Goal: Navigation & Orientation: Find specific page/section

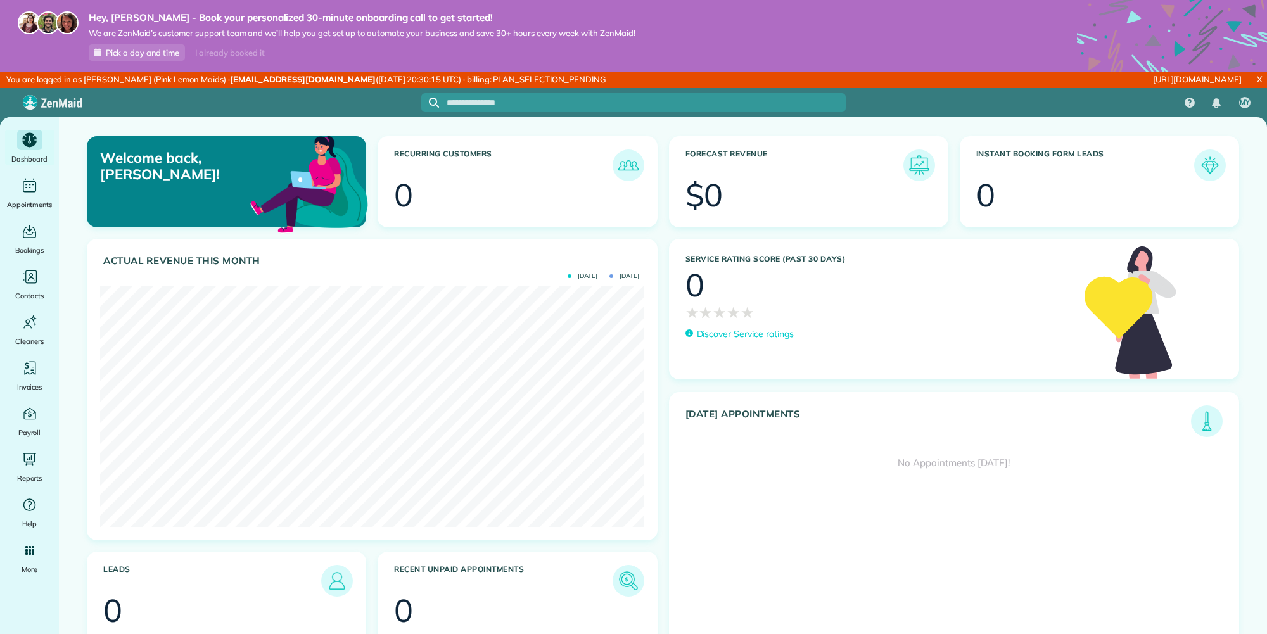
scroll to position [241, 544]
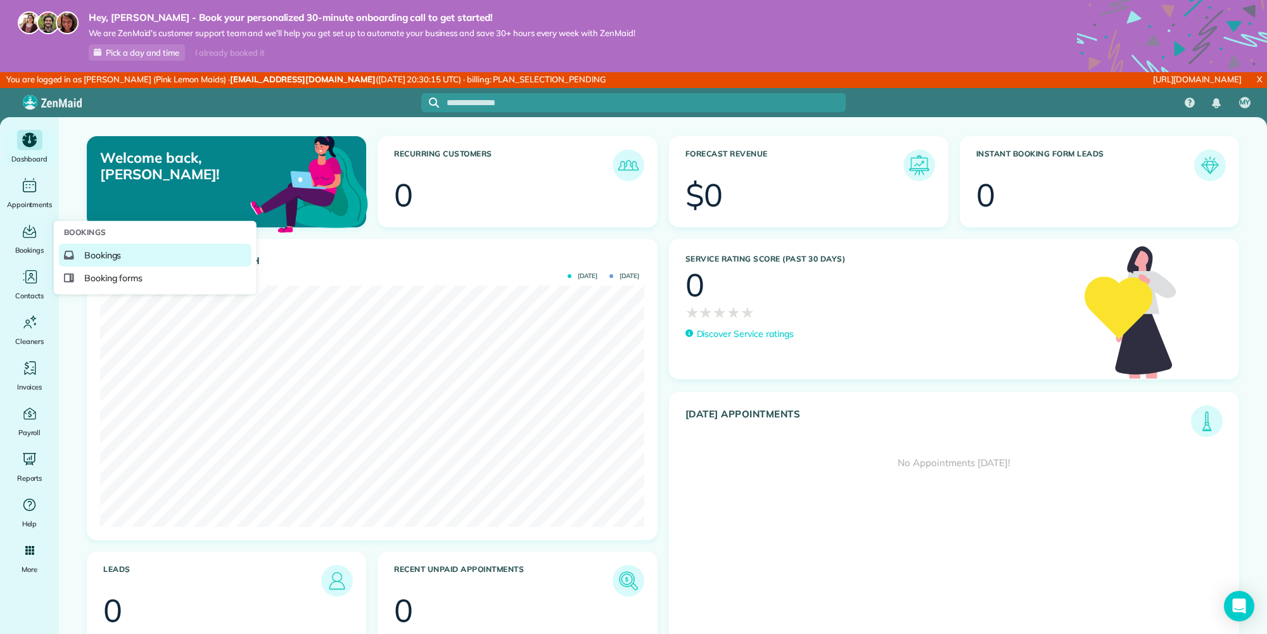
click at [113, 255] on span "Bookings" at bounding box center [102, 255] width 37 height 13
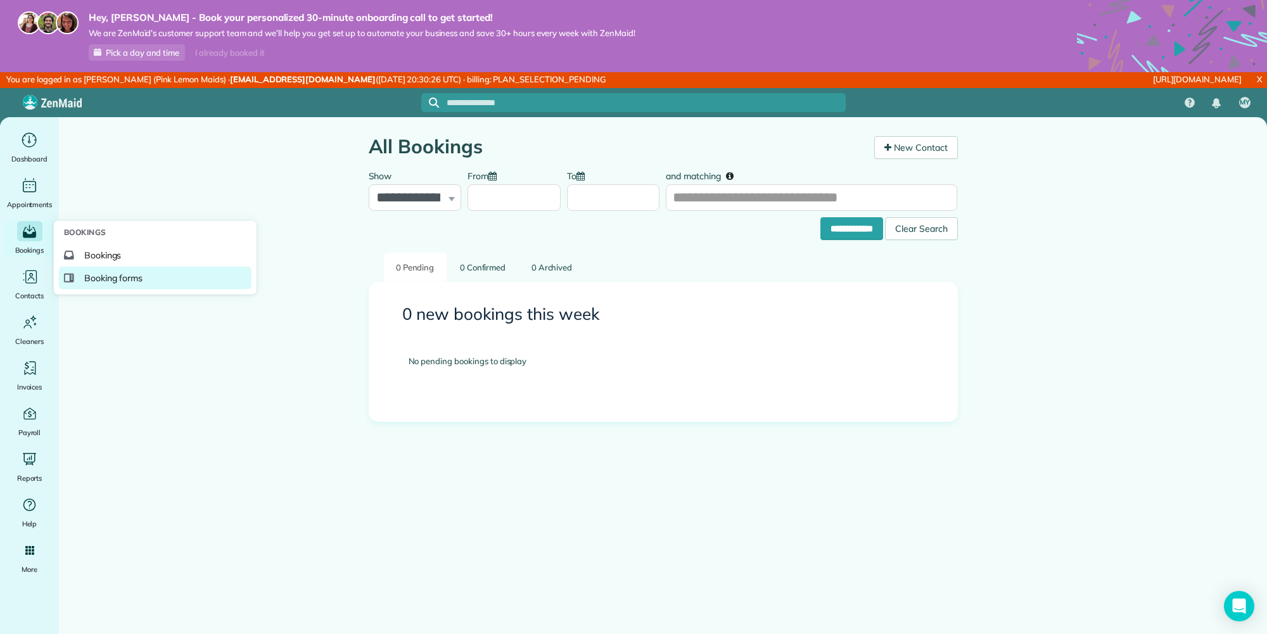
click at [122, 273] on span "Booking forms" at bounding box center [113, 278] width 59 height 13
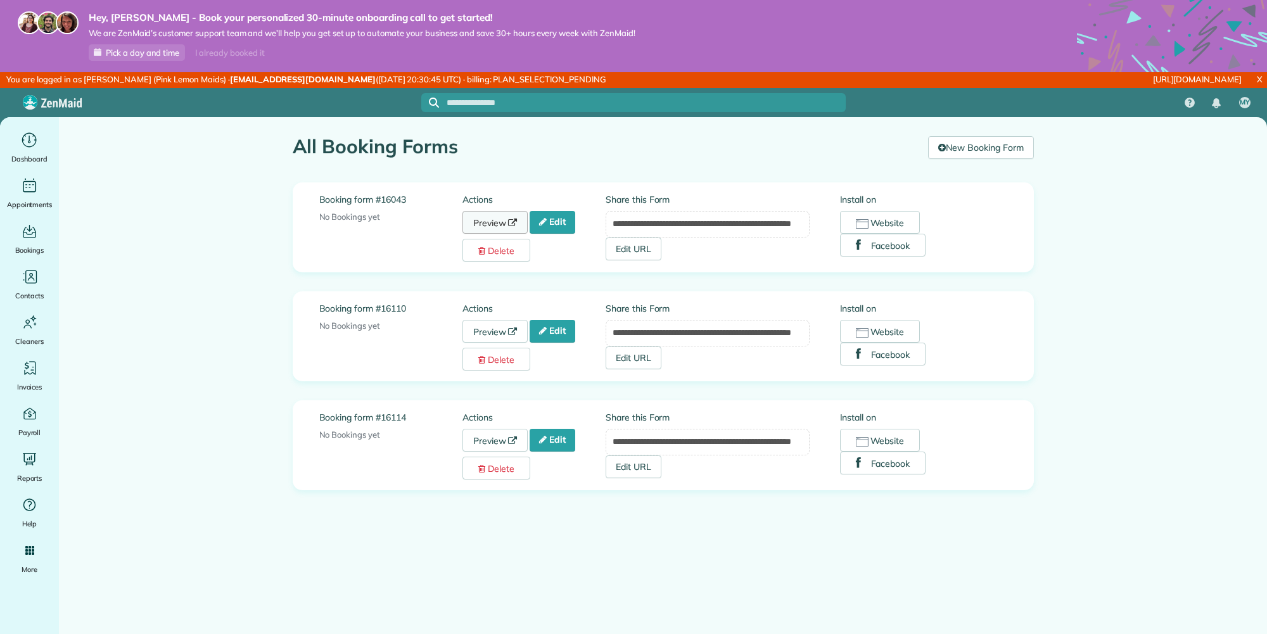
click at [478, 212] on link "Preview" at bounding box center [496, 222] width 66 height 23
click at [477, 327] on link "Preview" at bounding box center [496, 331] width 66 height 23
click at [502, 432] on link "Preview" at bounding box center [496, 440] width 66 height 23
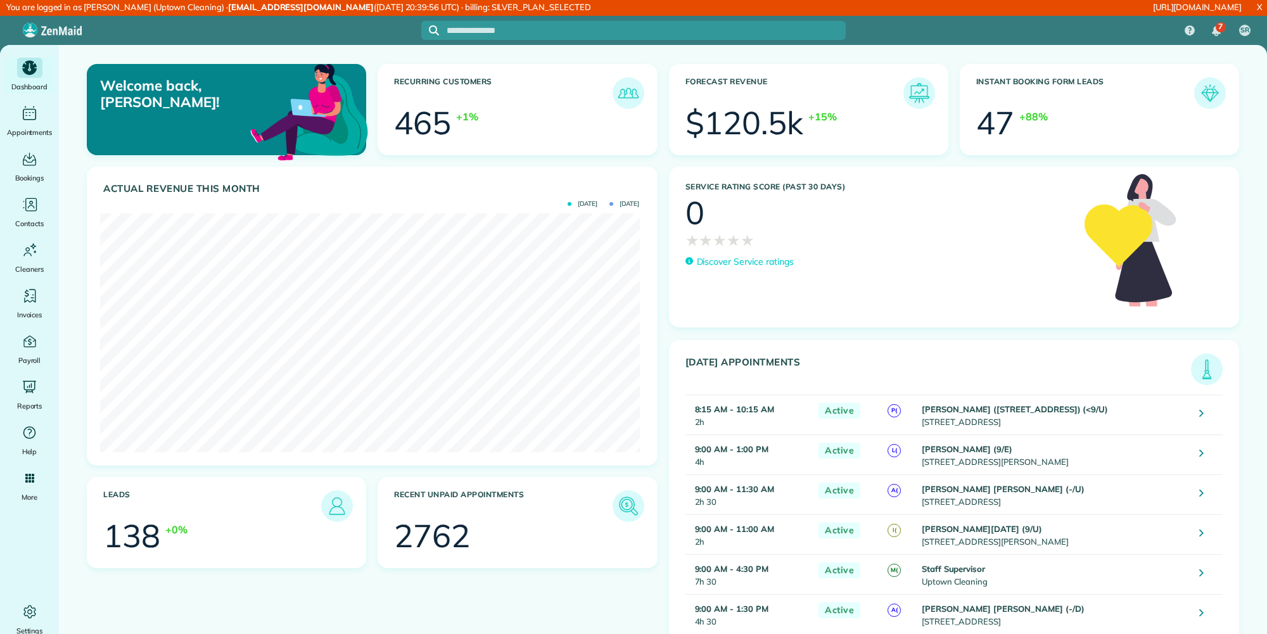
scroll to position [240, 539]
click at [100, 278] on span "Cleaners" at bounding box center [102, 277] width 36 height 13
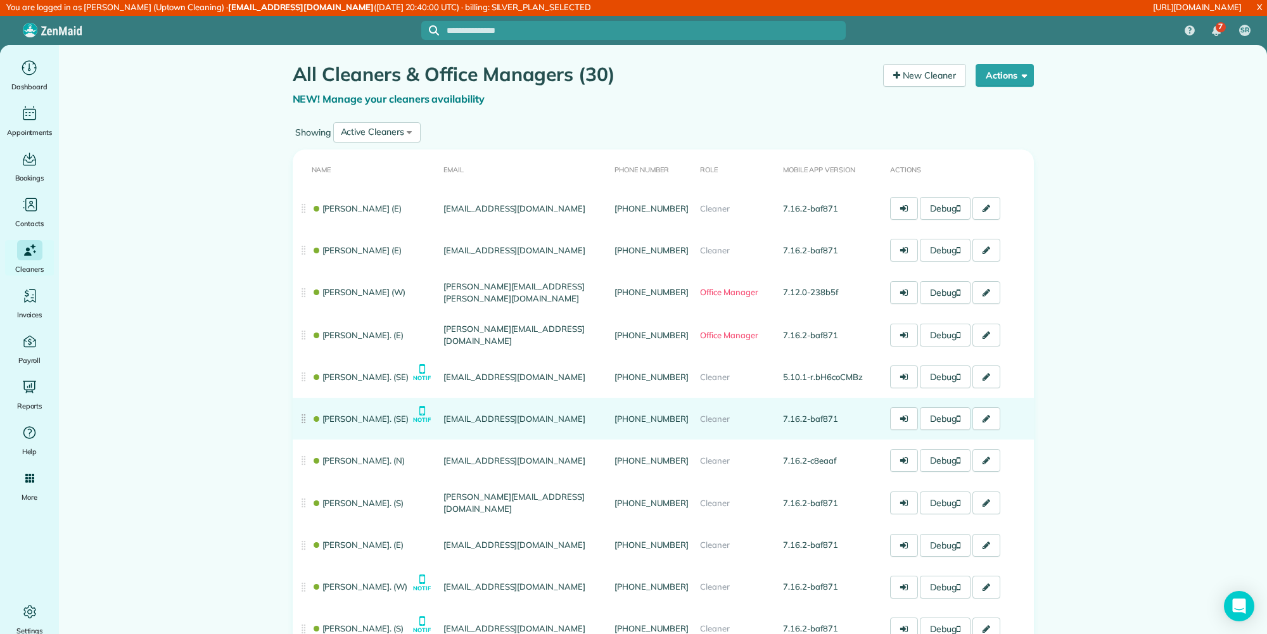
scroll to position [63, 0]
